Goal: Task Accomplishment & Management: Use online tool/utility

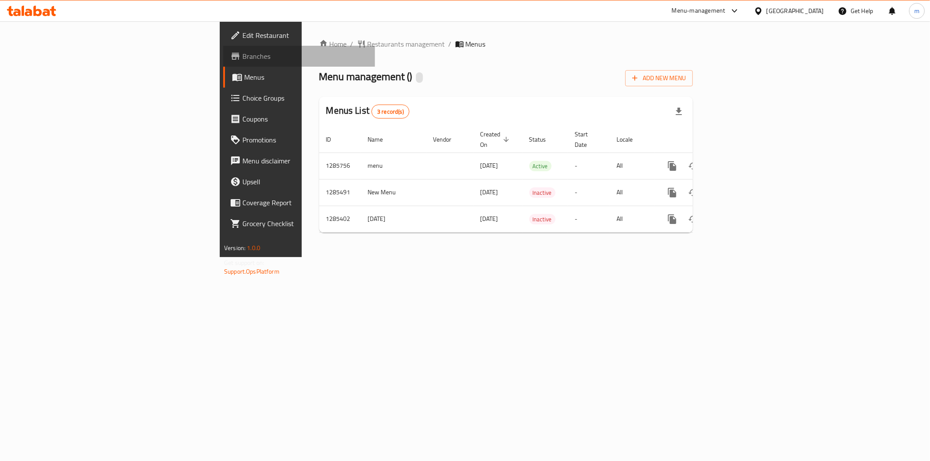
click at [242, 61] on span "Branches" at bounding box center [305, 56] width 126 height 10
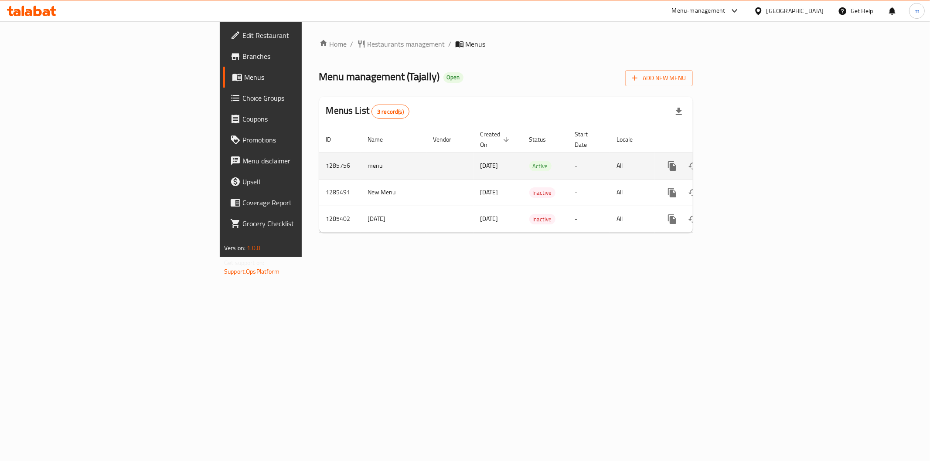
click at [740, 161] on icon "enhanced table" at bounding box center [735, 166] width 10 height 10
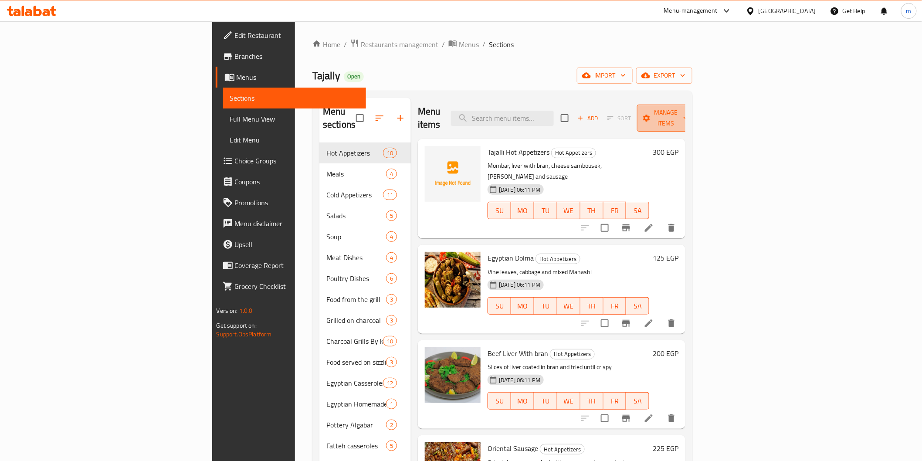
click at [689, 116] on span "Manage items" at bounding box center [666, 118] width 44 height 22
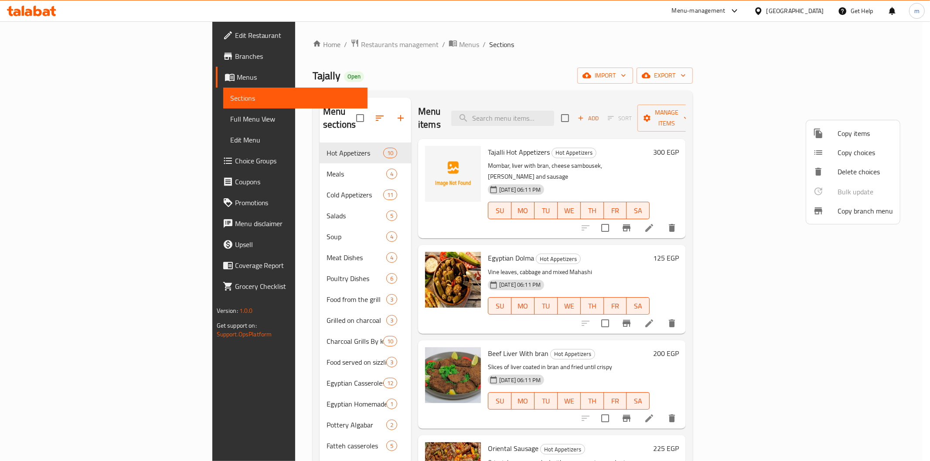
click at [847, 206] on span "Copy branch menu" at bounding box center [864, 211] width 55 height 10
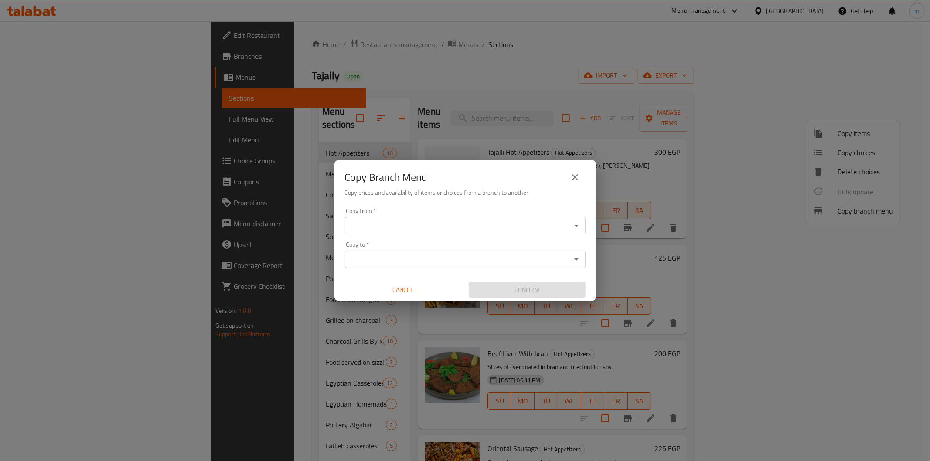
click at [474, 229] on input "Copy from   *" at bounding box center [457, 226] width 221 height 12
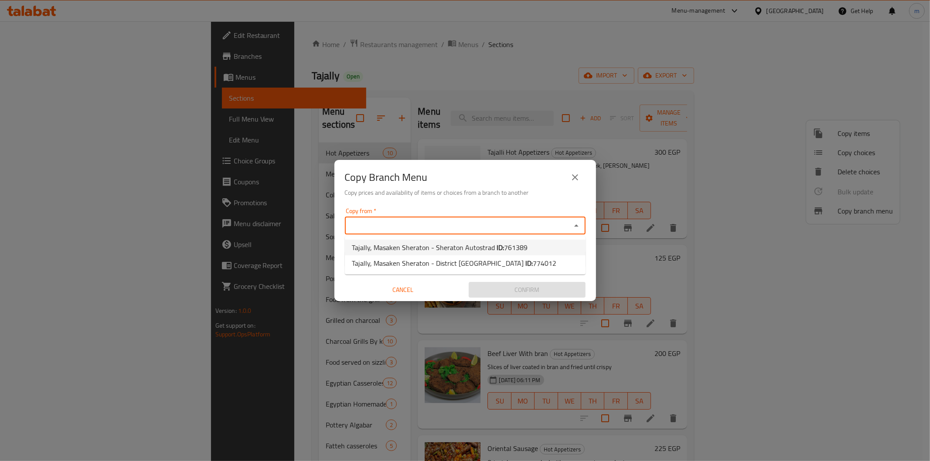
click at [479, 252] on span "Tajally, Masaken Sheraton - Sheraton Autostrad ID: 761389" at bounding box center [440, 247] width 176 height 10
type input "Tajally, Masaken Sheraton - Sheraton Autostrad"
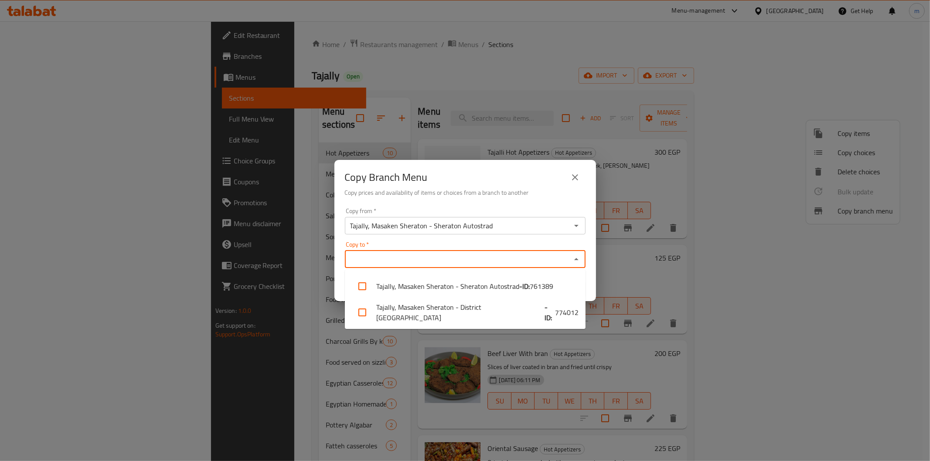
click at [500, 261] on input "Copy to   *" at bounding box center [457, 259] width 221 height 12
click at [555, 312] on span "774012" at bounding box center [567, 312] width 24 height 10
checkbox input "true"
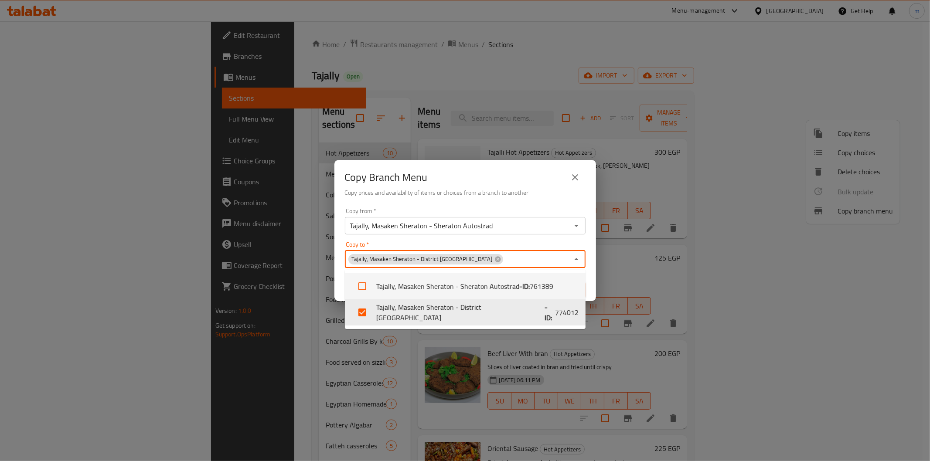
click at [533, 249] on div "Copy to   * Tajally, Masaken Sheraton - District Sheraton Copy to *" at bounding box center [465, 255] width 241 height 27
click at [537, 236] on div "Copy from   * Tajally, Masaken Sheraton - Sheraton Autostrad Copy from * Copy t…" at bounding box center [465, 252] width 262 height 97
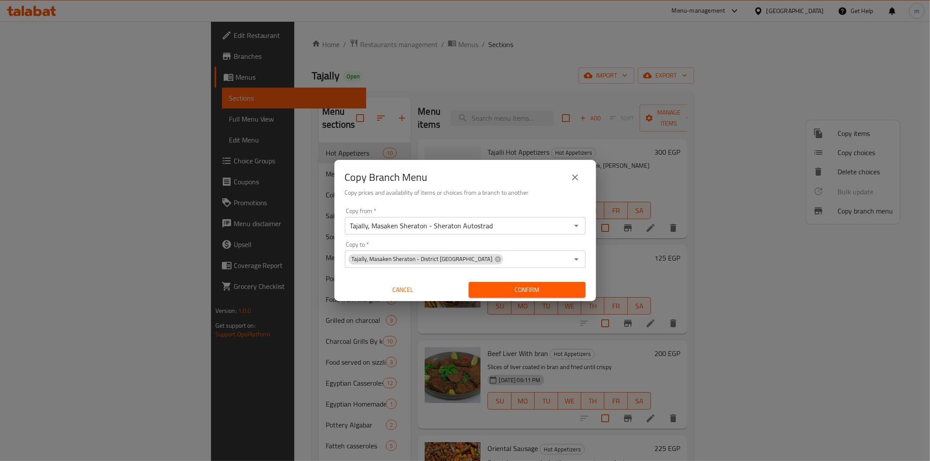
click at [533, 295] on span "Confirm" at bounding box center [527, 290] width 103 height 11
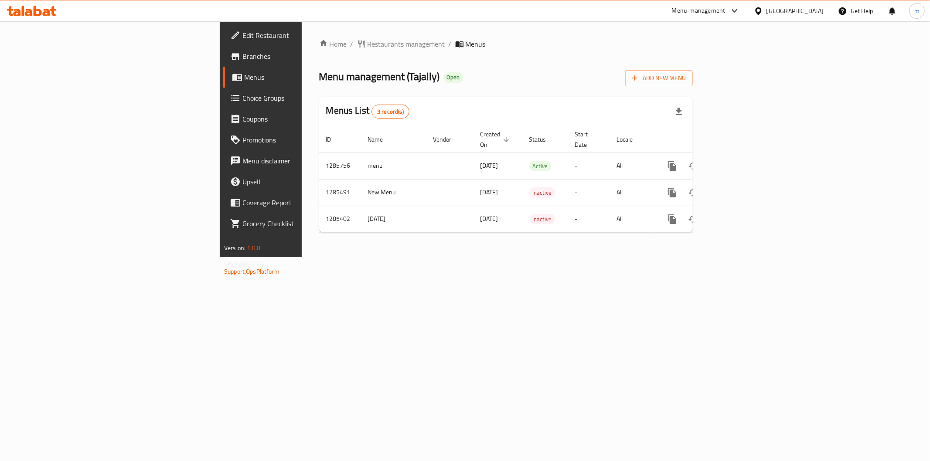
click at [242, 56] on span "Branches" at bounding box center [305, 56] width 126 height 10
